Goal: Task Accomplishment & Management: Use online tool/utility

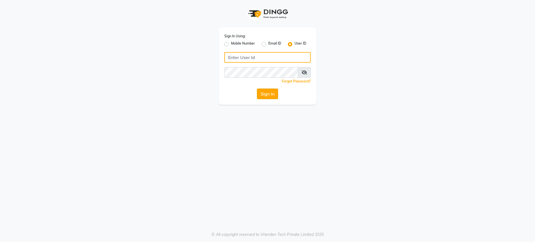
type input "bohobliss123"
click at [266, 92] on button "Sign In" at bounding box center [267, 94] width 21 height 11
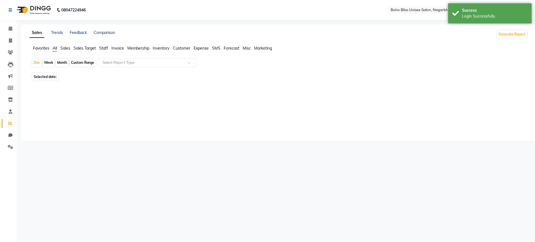
select select "en"
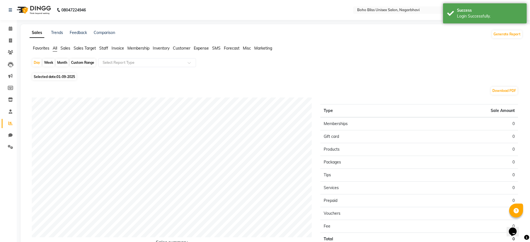
click at [73, 49] on ul "Favorites All Sales Sales Target Staff Invoice Membership Inventory Customer Ex…" at bounding box center [276, 48] width 493 height 6
click at [101, 45] on li "Staff" at bounding box center [103, 48] width 9 height 6
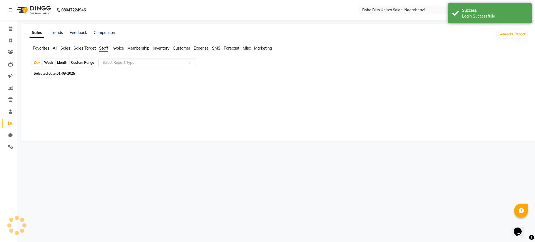
click at [115, 48] on span "Invoice" at bounding box center [117, 48] width 13 height 5
click at [61, 59] on div "Month" at bounding box center [62, 63] width 13 height 8
select select "9"
select select "2025"
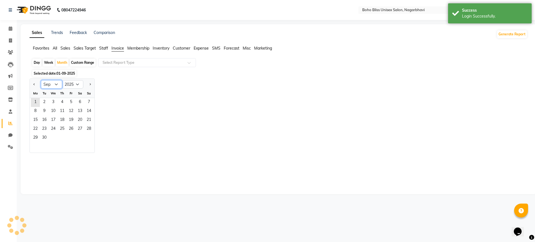
click at [55, 83] on select "Jan Feb Mar Apr May Jun [DATE] Aug Sep Oct Nov Dec" at bounding box center [51, 84] width 21 height 8
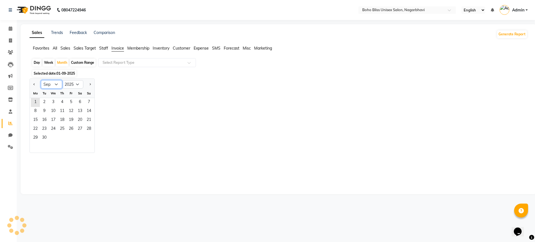
select select "8"
click at [41, 80] on select "Jan Feb Mar Apr May Jun [DATE] Aug Sep Oct Nov Dec" at bounding box center [51, 84] width 21 height 8
click at [73, 101] on span "1" at bounding box center [71, 102] width 9 height 9
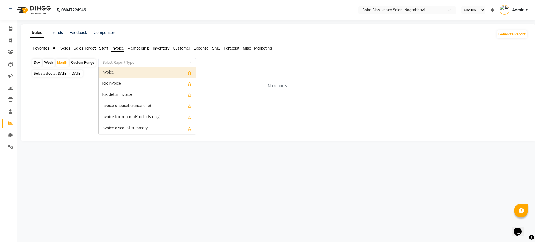
click at [127, 66] on div "Select Report Type" at bounding box center [147, 62] width 98 height 9
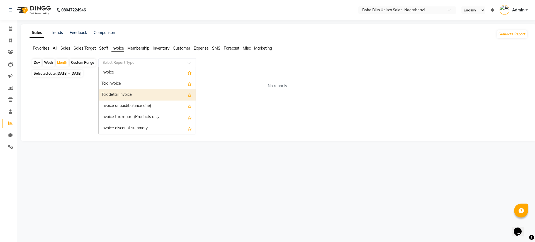
click at [132, 93] on div "Tax detail invoice" at bounding box center [147, 94] width 97 height 11
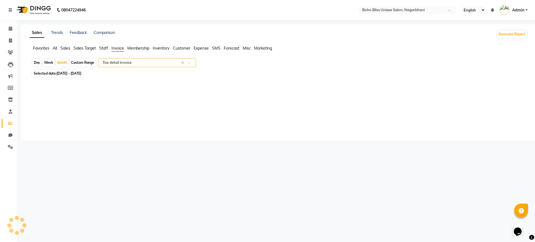
select select "full_report"
select select "csv"
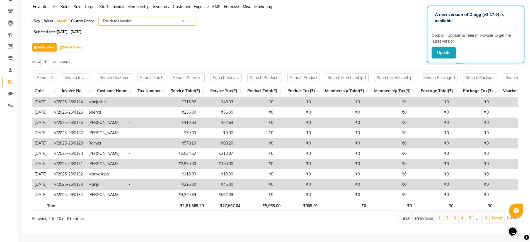
click at [357, 42] on div "Table View Pivot View Select Full Report Filtered Report Select CSV PDF Export" at bounding box center [275, 48] width 486 height 12
click at [520, 6] on div "A new version of Dingg (v3.17.0) is available Click on ‘Update’ or refersh brow…" at bounding box center [476, 35] width 98 height 58
click at [359, 42] on div "Table View Pivot View Select Full Report Filtered Report Select CSV PDF Export" at bounding box center [275, 48] width 486 height 12
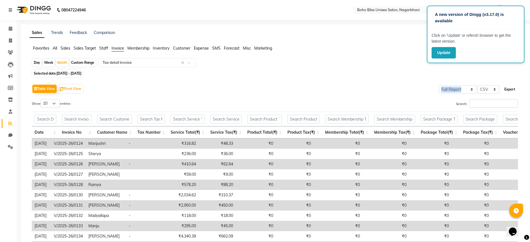
click at [511, 90] on button "Export" at bounding box center [509, 89] width 15 height 9
click at [442, 46] on div "A new version of Dingg (v3.17.0) is available Click on ‘Update’ or refersh brow…" at bounding box center [476, 35] width 98 height 58
click at [440, 57] on button "Update" at bounding box center [443, 52] width 24 height 11
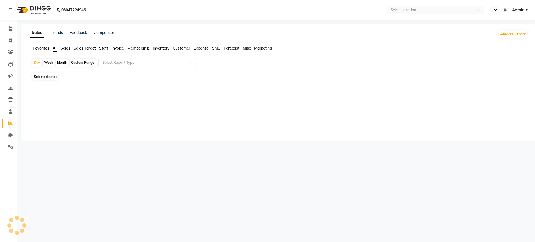
select select "en"
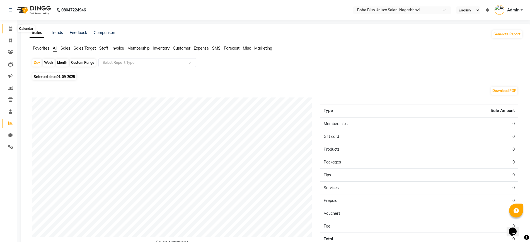
click at [10, 26] on icon at bounding box center [11, 28] width 4 height 4
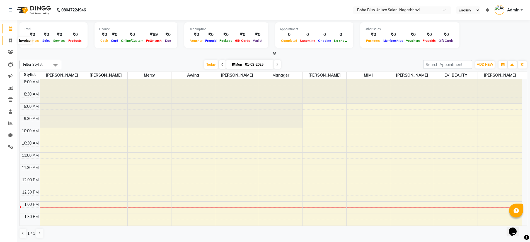
click at [8, 41] on span at bounding box center [11, 41] width 10 height 6
select select "service"
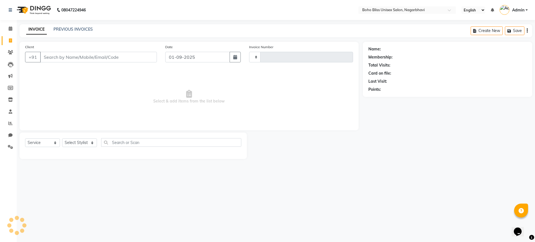
type input "0206"
select select "8370"
click at [8, 126] on span at bounding box center [11, 123] width 10 height 6
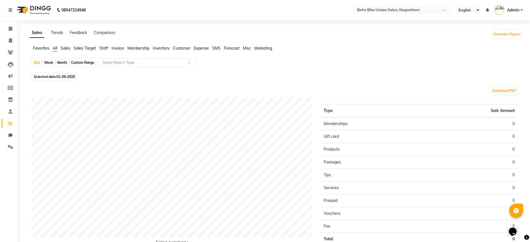
click at [114, 49] on span "Invoice" at bounding box center [117, 48] width 13 height 5
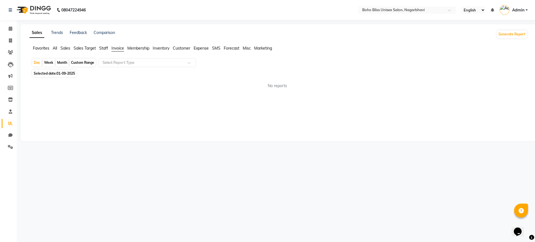
click at [62, 63] on div "Month" at bounding box center [62, 63] width 13 height 8
select select "9"
select select "2025"
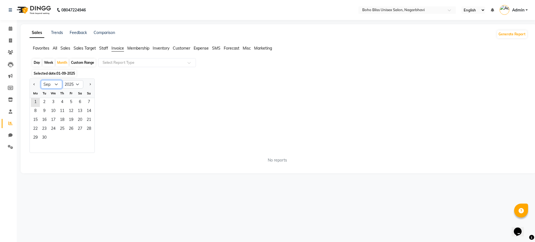
click at [56, 86] on select "Jan Feb Mar Apr May Jun [DATE] Aug Sep Oct Nov Dec" at bounding box center [51, 84] width 21 height 8
select select "8"
click at [41, 80] on select "Jan Feb Mar Apr May Jun [DATE] Aug Sep Oct Nov Dec" at bounding box center [51, 84] width 21 height 8
click at [71, 105] on span "1" at bounding box center [71, 102] width 9 height 9
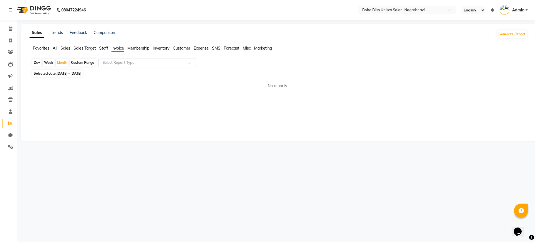
click at [121, 59] on div "Select Report Type" at bounding box center [147, 62] width 98 height 9
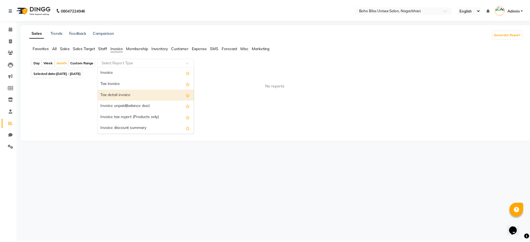
scroll to position [35, 0]
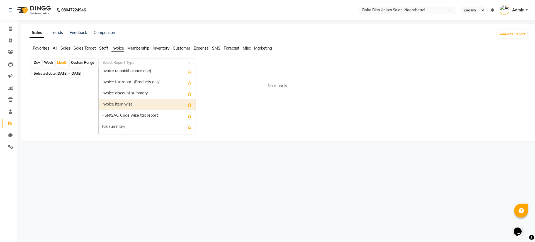
click at [125, 108] on div "Invoice Item wise" at bounding box center [147, 104] width 97 height 11
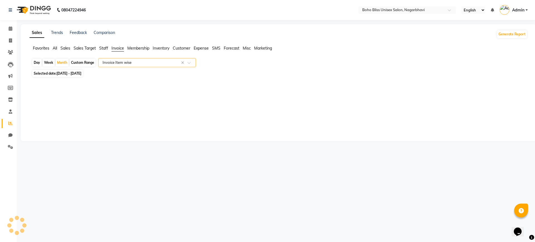
select select "full_report"
select select "csv"
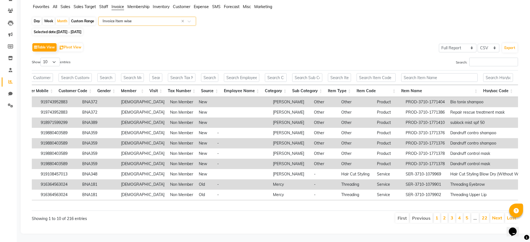
scroll to position [0, 0]
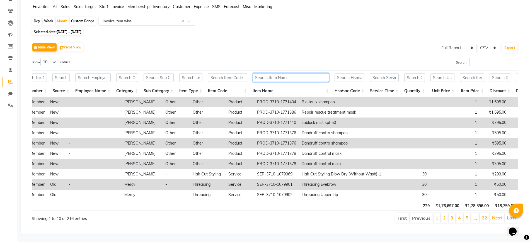
click at [289, 73] on input "text" at bounding box center [290, 77] width 76 height 9
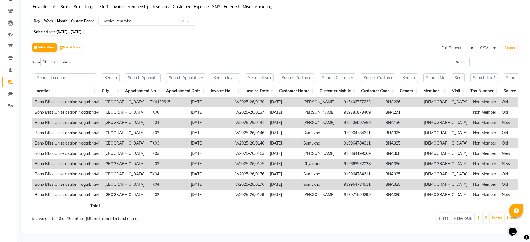
type input "MASSAGE"
click at [60, 17] on div "Month" at bounding box center [62, 21] width 13 height 8
select select "8"
select select "2025"
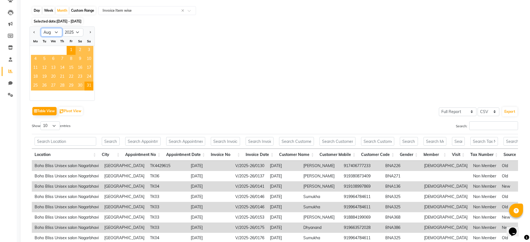
click at [55, 33] on select "Jan Feb Mar Apr May Jun [DATE] Aug Sep Oct Nov Dec" at bounding box center [51, 32] width 21 height 8
select select "7"
click at [41, 28] on select "Jan Feb Mar Apr May Jun [DATE] Aug Sep Oct Nov Dec" at bounding box center [51, 32] width 21 height 8
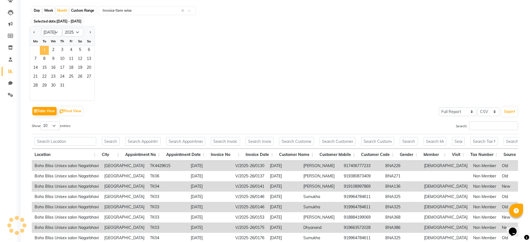
click at [42, 47] on span "1" at bounding box center [44, 50] width 9 height 9
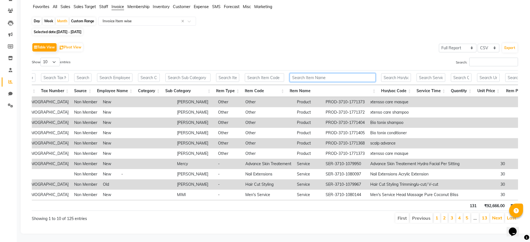
click at [332, 73] on input "text" at bounding box center [332, 77] width 86 height 9
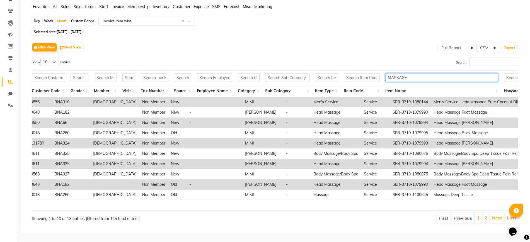
scroll to position [0, 325]
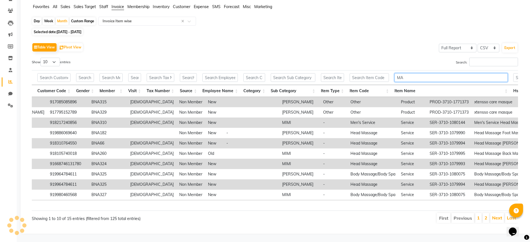
type input "M"
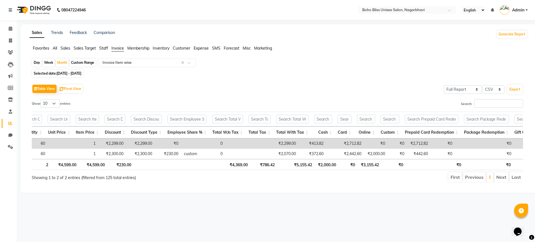
scroll to position [0, 527]
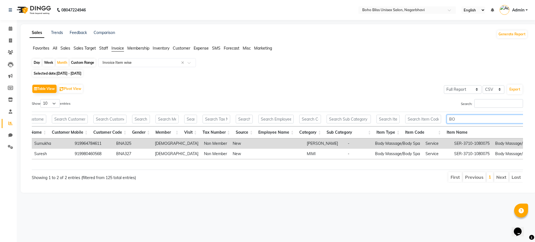
type input "B"
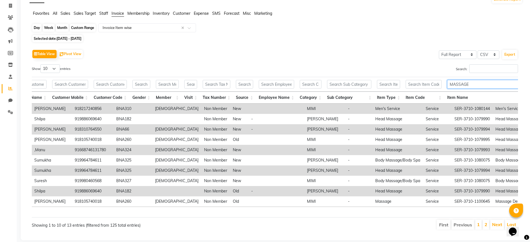
type input "MASSAGE"
click at [60, 25] on div "Month" at bounding box center [62, 28] width 13 height 8
select select "7"
select select "2025"
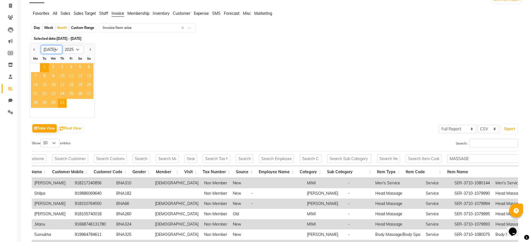
click at [59, 50] on select "Jan Feb Mar Apr May Jun [DATE] Aug Sep Oct Nov Dec" at bounding box center [51, 49] width 21 height 8
select select "6"
click at [41, 45] on select "Jan Feb Mar Apr May Jun [DATE] Aug Sep Oct Nov Dec" at bounding box center [51, 49] width 21 height 8
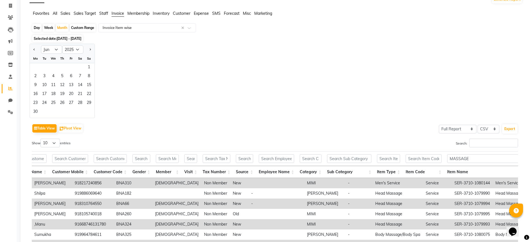
click at [80, 25] on div "Custom Range" at bounding box center [83, 28] width 26 height 8
select select "7"
select select "2025"
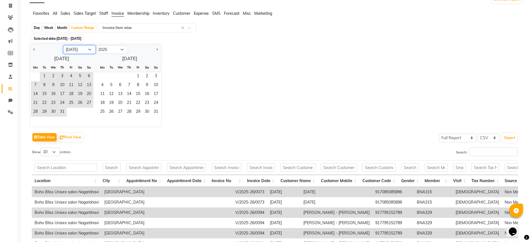
click at [84, 45] on select "Jan Feb Mar Apr May Jun [DATE] Aug Sep Oct Nov Dec" at bounding box center [79, 49] width 32 height 8
click at [63, 45] on select "Jan Feb Mar Apr May Jun [DATE] Aug Sep Oct Nov Dec" at bounding box center [79, 49] width 32 height 8
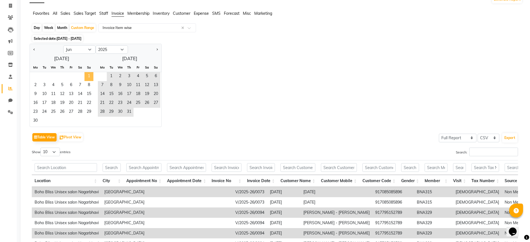
click at [88, 74] on span "1" at bounding box center [88, 76] width 9 height 9
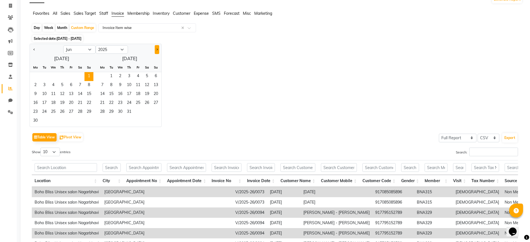
click at [159, 50] on button "Next month" at bounding box center [157, 49] width 4 height 9
select select "7"
click at [156, 114] on span "31" at bounding box center [155, 112] width 9 height 9
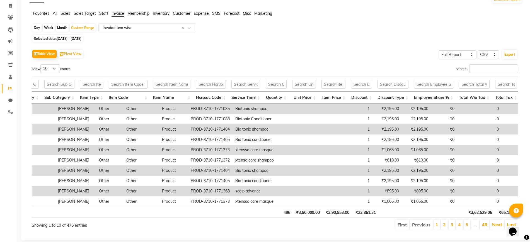
scroll to position [0, 373]
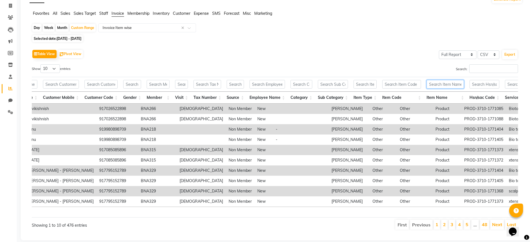
click at [438, 82] on input "text" at bounding box center [444, 84] width 37 height 9
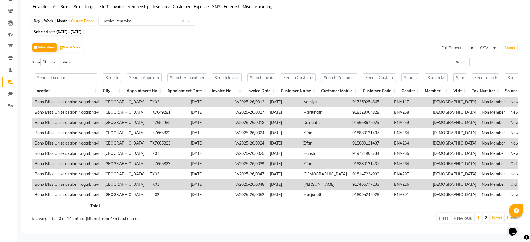
type input "BODY"
click at [485, 215] on link "2" at bounding box center [485, 218] width 3 height 6
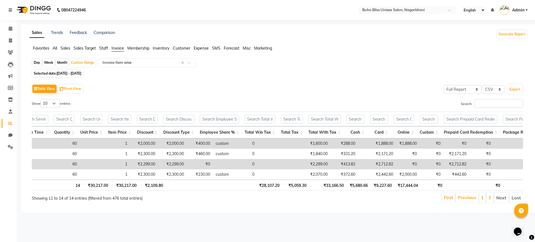
scroll to position [0, 931]
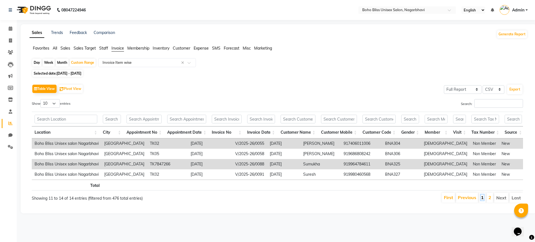
click at [483, 200] on link "1" at bounding box center [482, 198] width 3 height 6
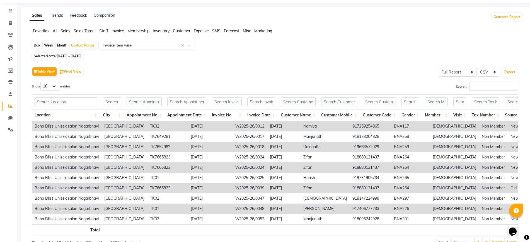
click at [115, 33] on li "Invoice" at bounding box center [117, 31] width 13 height 6
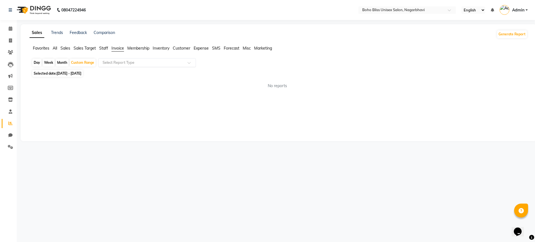
click at [128, 64] on input "text" at bounding box center [141, 63] width 80 height 6
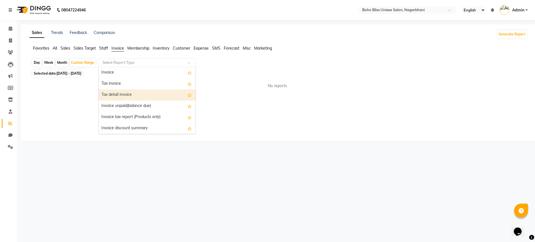
click at [134, 95] on div "Tax detail invoice" at bounding box center [147, 94] width 97 height 11
select select "full_report"
select select "csv"
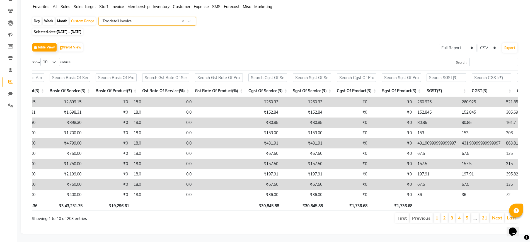
click at [156, 18] on input "text" at bounding box center [141, 21] width 80 height 6
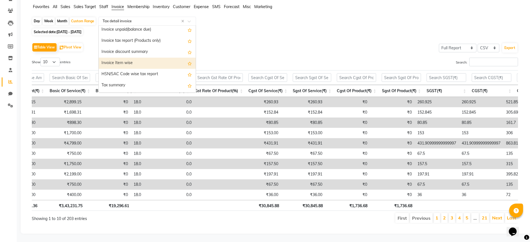
click at [146, 58] on div "Invoice Item wise" at bounding box center [147, 63] width 97 height 11
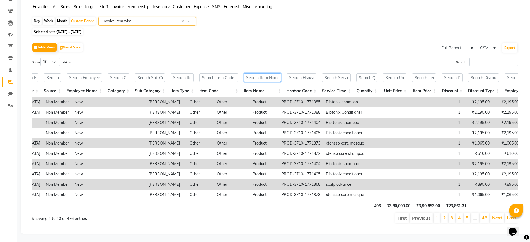
click at [280, 73] on input "text" at bounding box center [261, 77] width 37 height 9
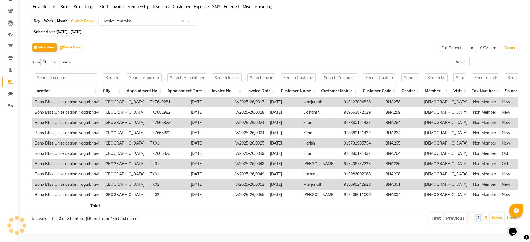
click at [479, 215] on link "2" at bounding box center [478, 218] width 3 height 6
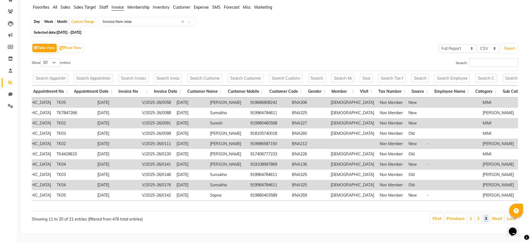
click at [486, 216] on link "3" at bounding box center [485, 219] width 3 height 6
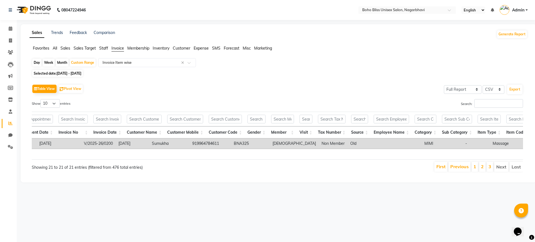
scroll to position [0, 99]
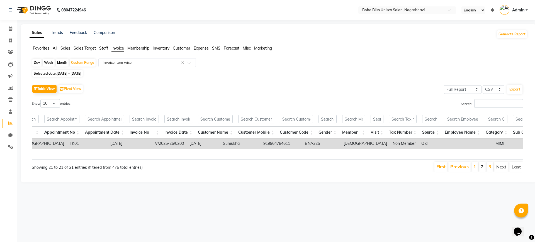
click at [481, 172] on li "2" at bounding box center [482, 167] width 7 height 10
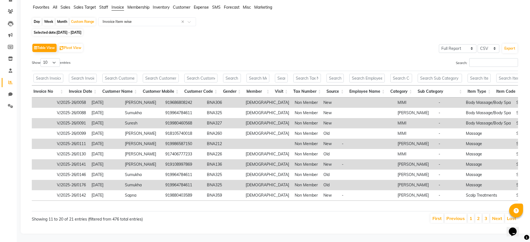
scroll to position [0, 222]
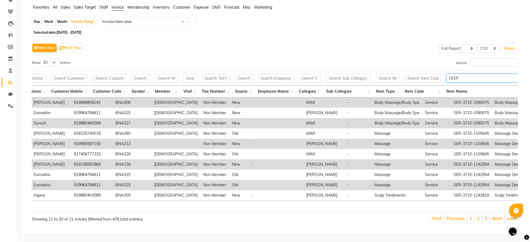
click at [472, 74] on input "DEEP" at bounding box center [502, 78] width 113 height 9
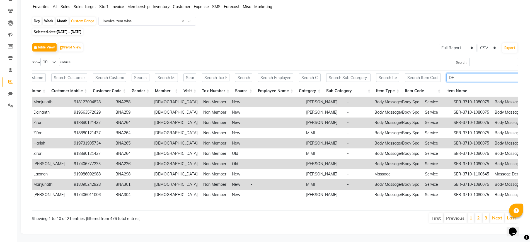
type input "D"
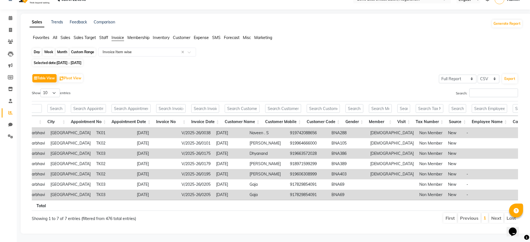
type input "BALI"
click at [82, 48] on div "Custom Range" at bounding box center [83, 52] width 26 height 8
select select "6"
select select "2025"
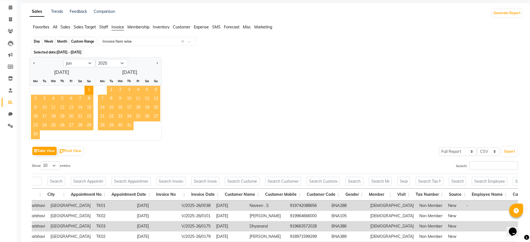
click at [82, 39] on div "Custom Range" at bounding box center [83, 42] width 26 height 8
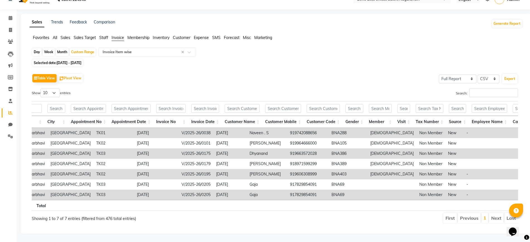
click at [116, 35] on span "Invoice" at bounding box center [117, 37] width 13 height 5
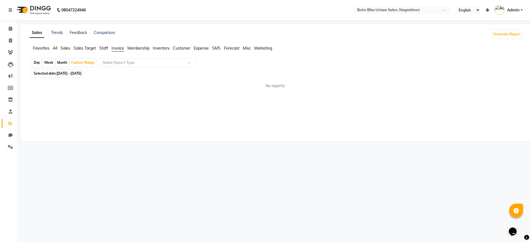
scroll to position [0, 0]
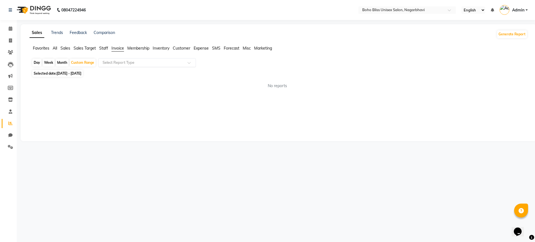
click at [117, 62] on input "text" at bounding box center [141, 63] width 80 height 6
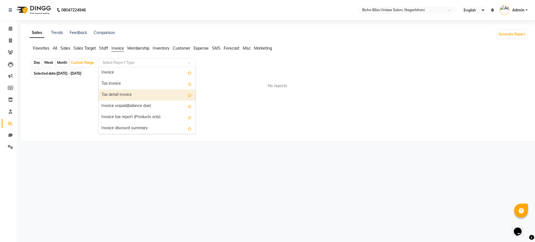
click at [125, 92] on div "Tax detail invoice" at bounding box center [147, 94] width 97 height 11
select select "full_report"
select select "csv"
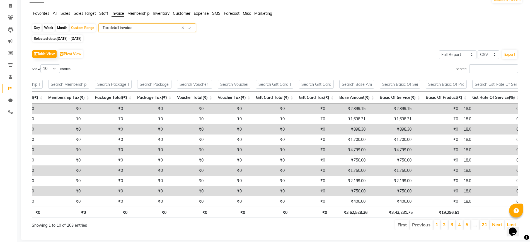
scroll to position [0, 342]
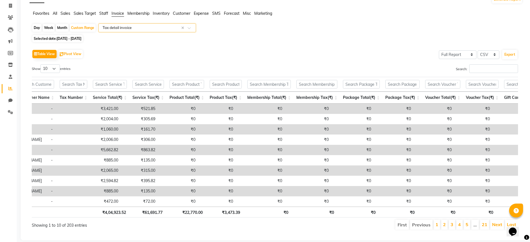
click at [160, 26] on input "text" at bounding box center [141, 28] width 80 height 6
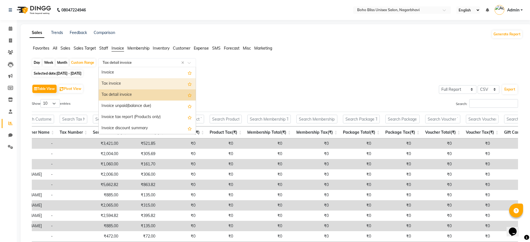
click at [155, 79] on div "Tax invoice" at bounding box center [147, 83] width 97 height 11
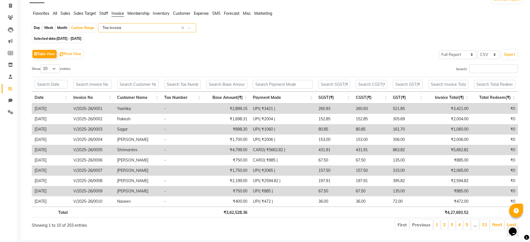
click at [135, 29] on input "text" at bounding box center [141, 28] width 80 height 6
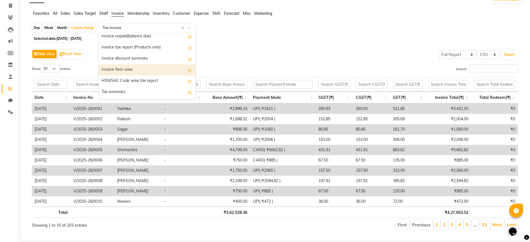
click at [144, 66] on div "Invoice Item wise" at bounding box center [147, 69] width 97 height 11
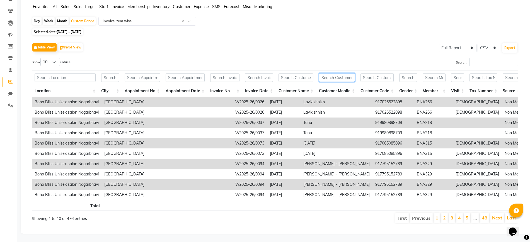
click at [338, 73] on input "text" at bounding box center [337, 77] width 36 height 9
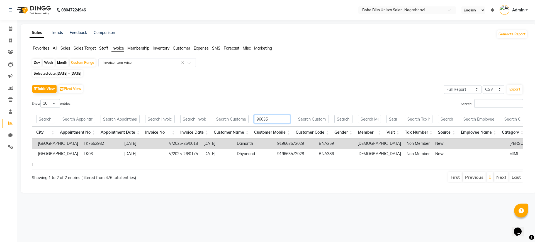
scroll to position [0, 85]
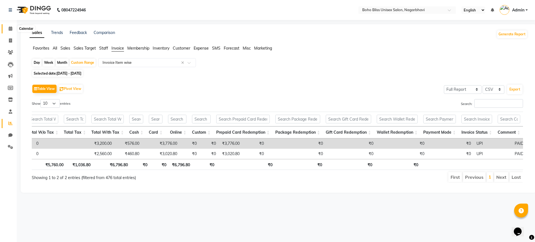
type input "96635"
click at [6, 29] on span at bounding box center [11, 29] width 10 height 6
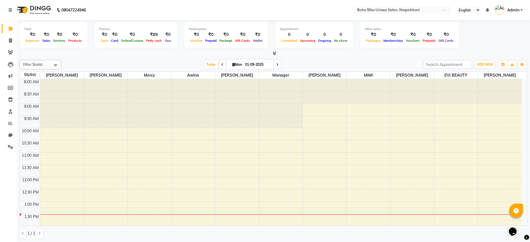
click at [272, 53] on icon at bounding box center [274, 53] width 4 height 4
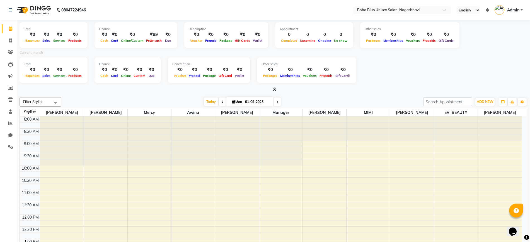
click at [276, 89] on icon at bounding box center [274, 89] width 4 height 4
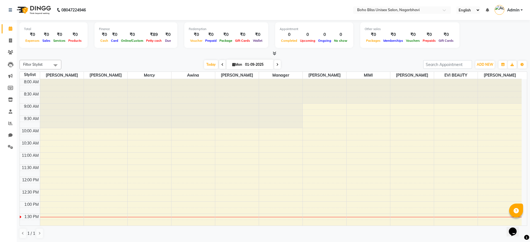
click at [274, 89] on div at bounding box center [280, 103] width 43 height 49
